Goal: Task Accomplishment & Management: Use online tool/utility

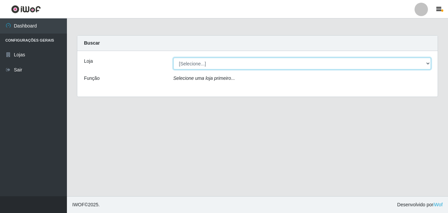
click at [250, 63] on select "[Selecione...] Ajubá Mercado" at bounding box center [302, 64] width 258 height 12
select select "402"
click at [173, 58] on select "[Selecione...] Ajubá Mercado" at bounding box center [302, 64] width 258 height 12
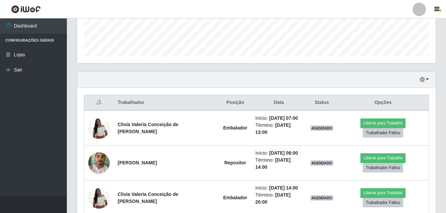
scroll to position [201, 0]
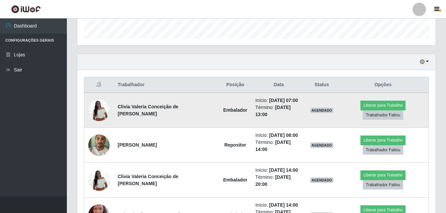
click at [98, 97] on img at bounding box center [98, 110] width 21 height 28
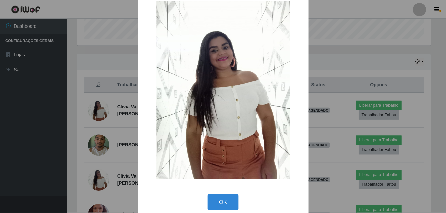
scroll to position [24, 0]
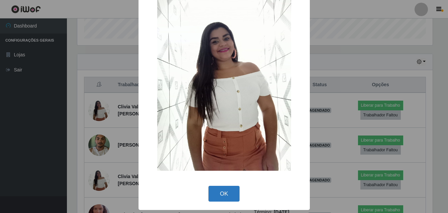
click at [215, 187] on button "OK" at bounding box center [224, 193] width 31 height 16
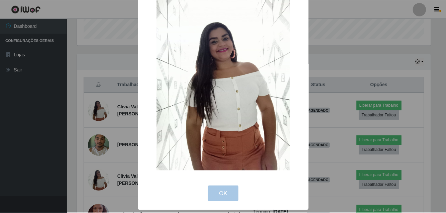
scroll to position [139, 359]
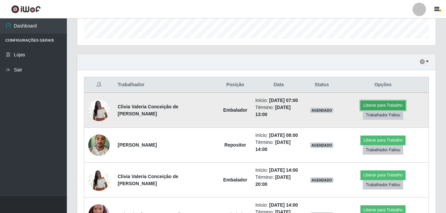
click at [363, 108] on button "Liberar para Trabalho" at bounding box center [383, 104] width 45 height 9
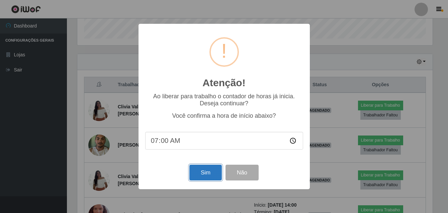
click at [210, 168] on button "Sim" at bounding box center [205, 172] width 32 height 16
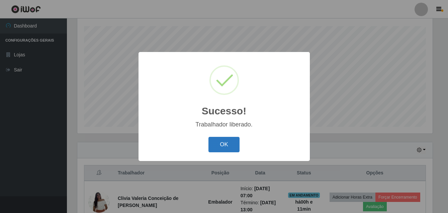
click at [218, 144] on button "OK" at bounding box center [224, 145] width 31 height 16
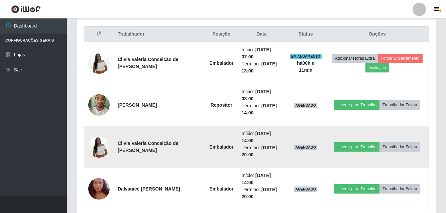
scroll to position [213, 0]
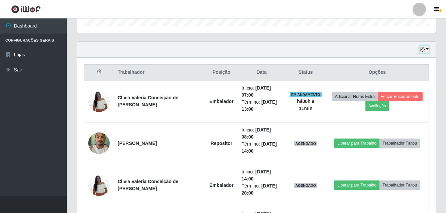
click at [425, 48] on icon "button" at bounding box center [422, 49] width 5 height 5
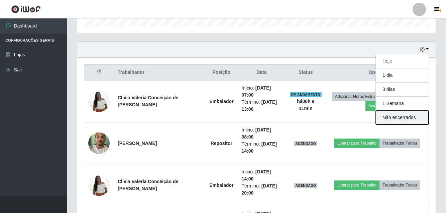
click at [420, 121] on button "Não encerrados" at bounding box center [402, 117] width 53 height 14
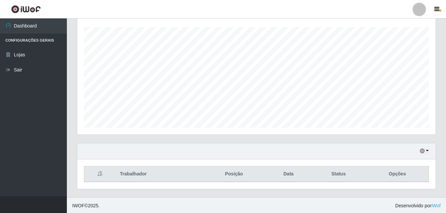
scroll to position [113, 0]
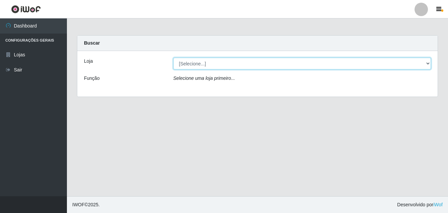
click at [211, 63] on select "[Selecione...] Ajubá Mercado" at bounding box center [302, 64] width 258 height 12
select select "402"
click at [173, 58] on select "[Selecione...] Ajubá Mercado" at bounding box center [302, 64] width 258 height 12
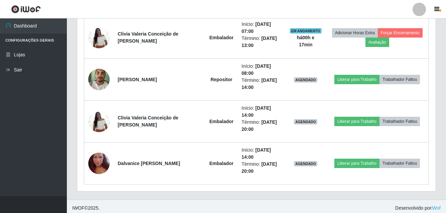
scroll to position [280, 0]
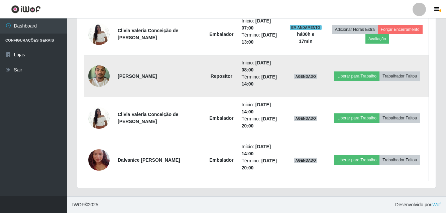
click at [100, 75] on img at bounding box center [98, 76] width 21 height 28
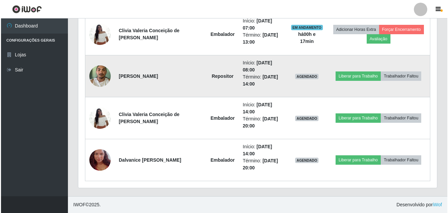
scroll to position [139, 355]
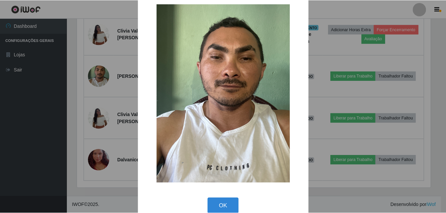
scroll to position [24, 0]
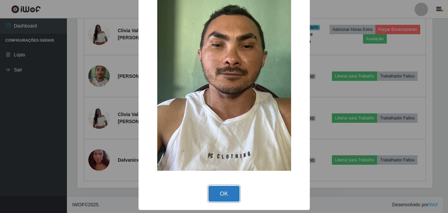
click at [225, 195] on button "OK" at bounding box center [224, 193] width 31 height 16
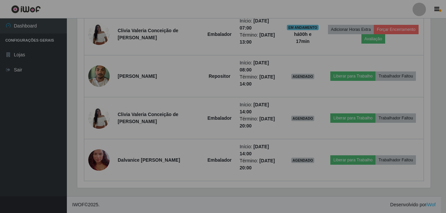
scroll to position [139, 359]
